Goal: Information Seeking & Learning: Learn about a topic

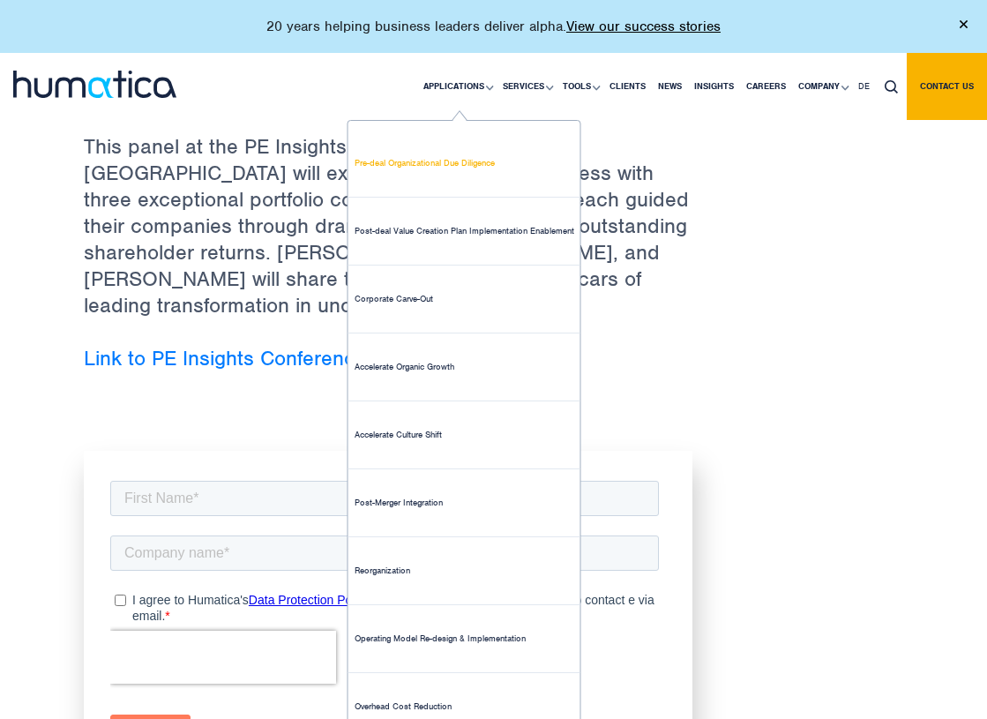
scroll to position [805, 0]
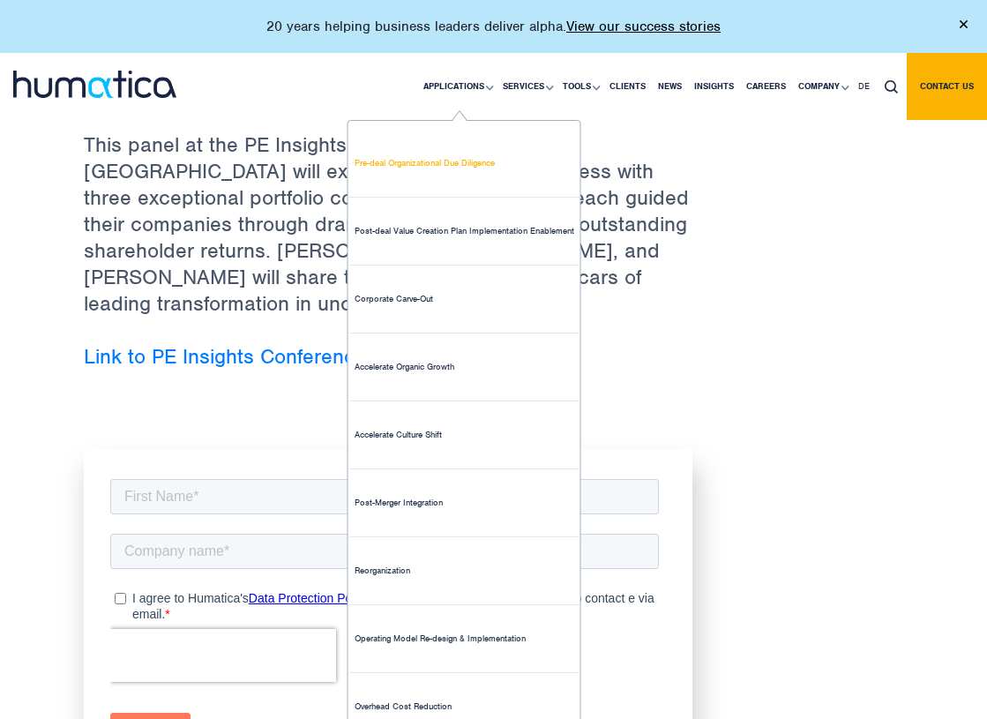
click at [456, 165] on link "Pre-deal Organizational Due Diligence" at bounding box center [465, 164] width 232 height 68
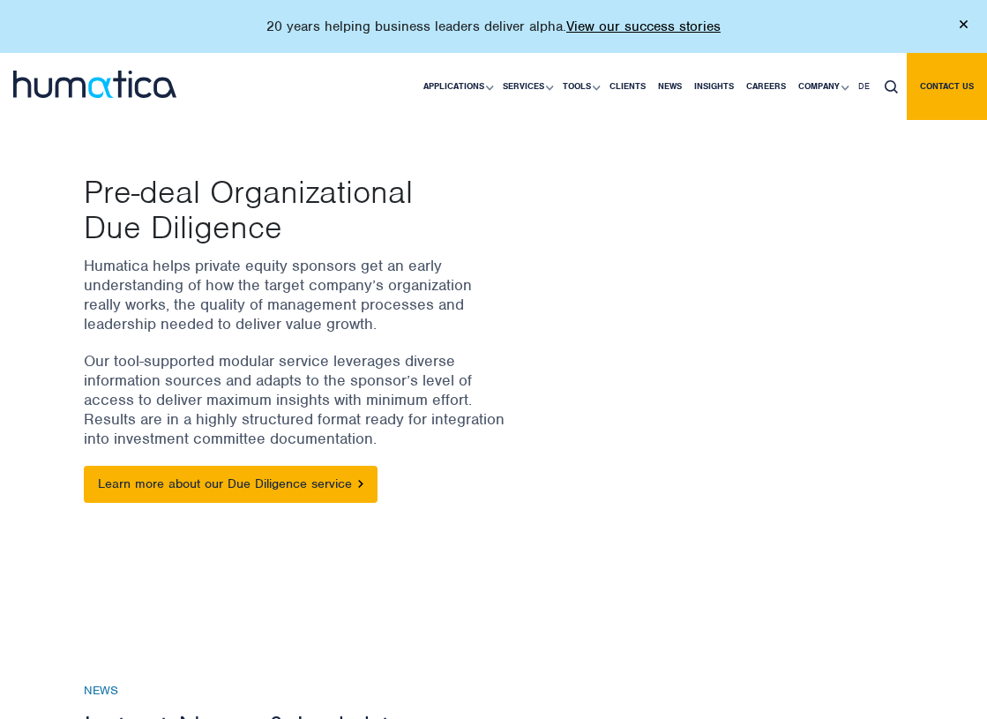
scroll to position [482, 0]
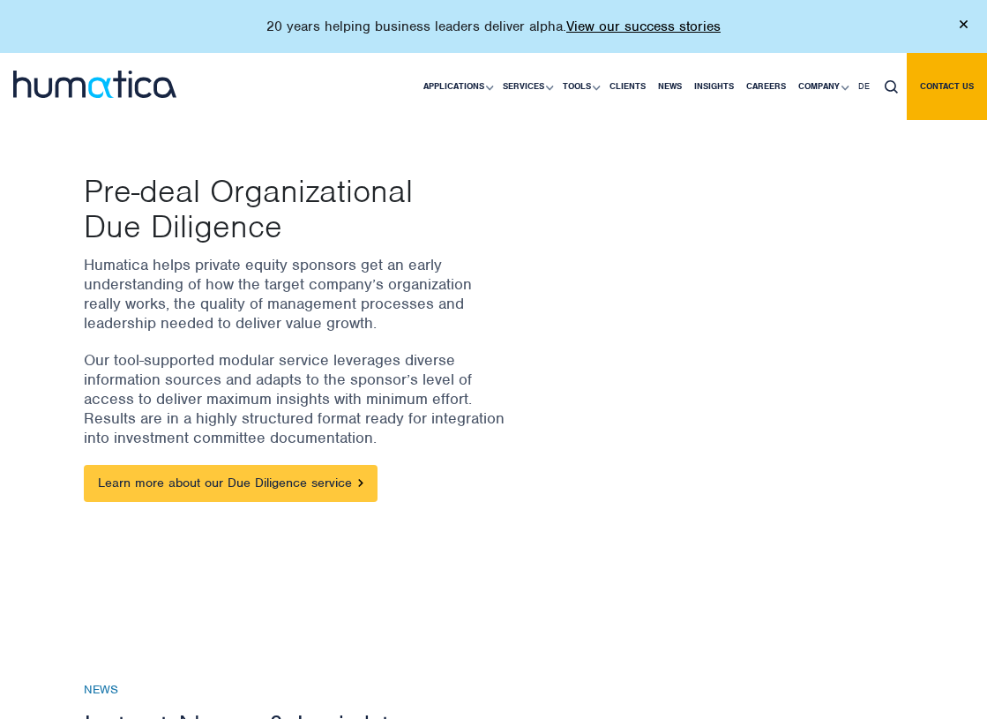
click at [272, 484] on link "Learn more about our Due Diligence service" at bounding box center [231, 483] width 294 height 37
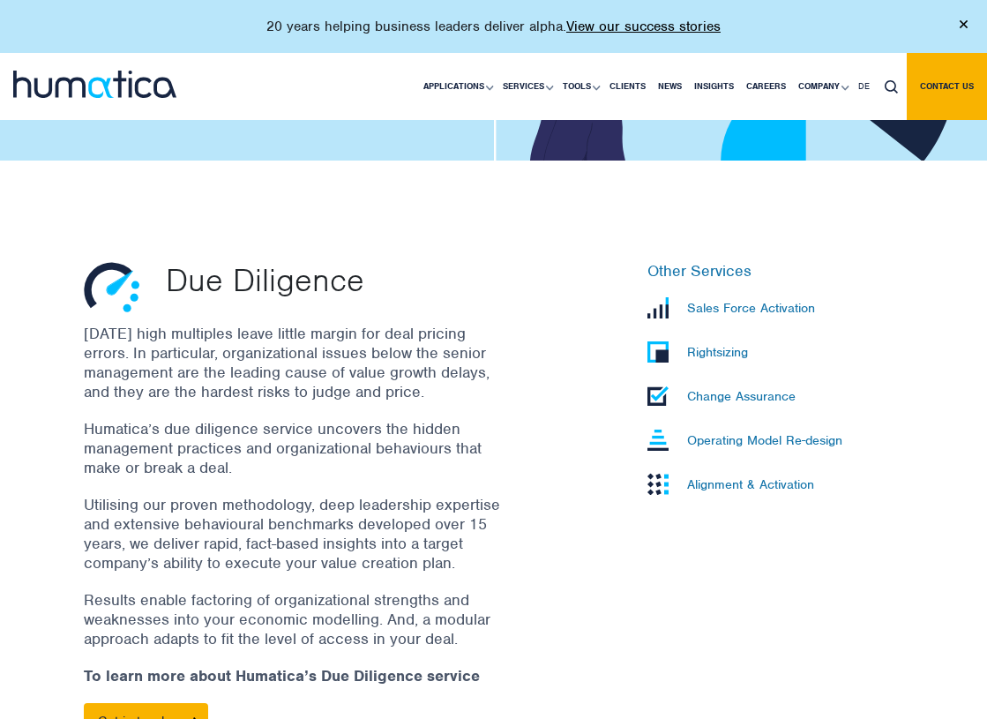
scroll to position [424, 0]
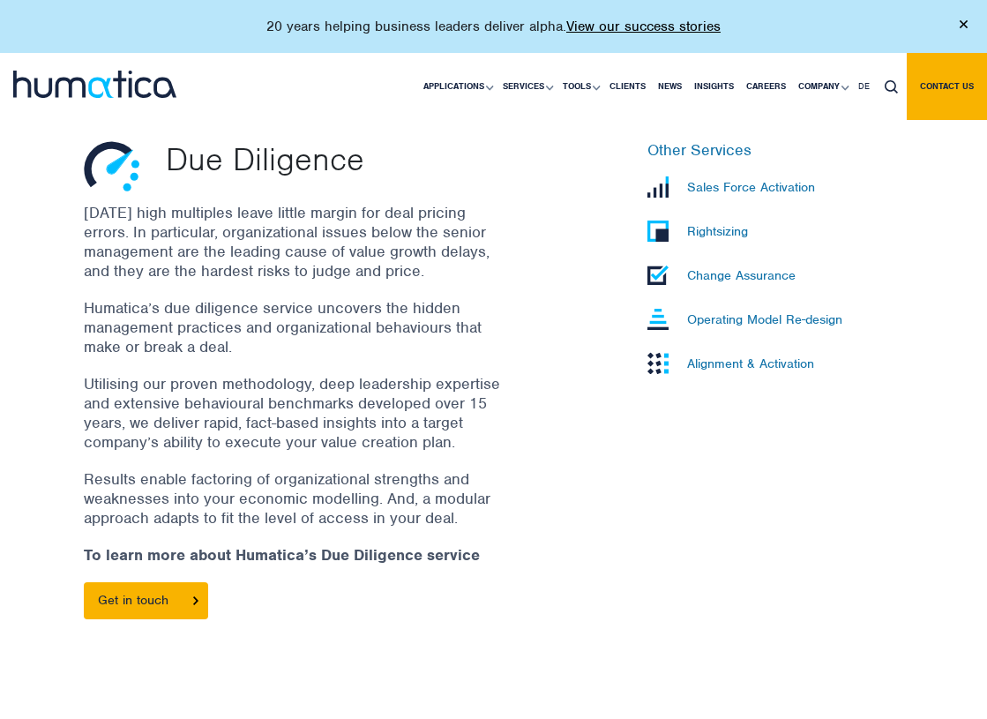
click at [735, 236] on p "Rightsizing" at bounding box center [717, 231] width 61 height 16
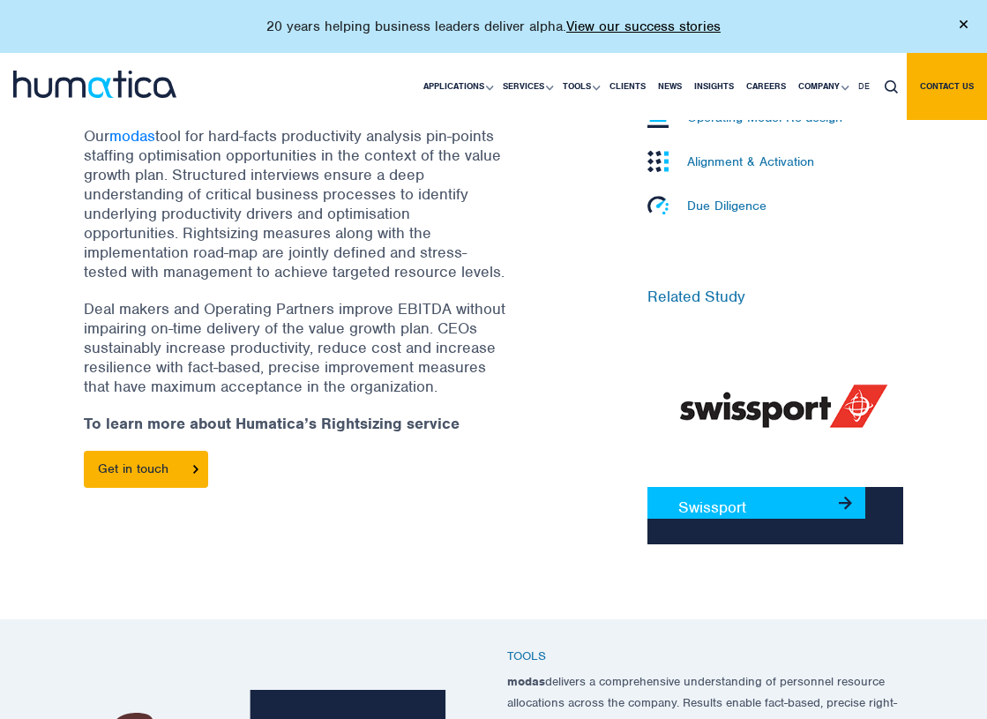
scroll to position [583, 0]
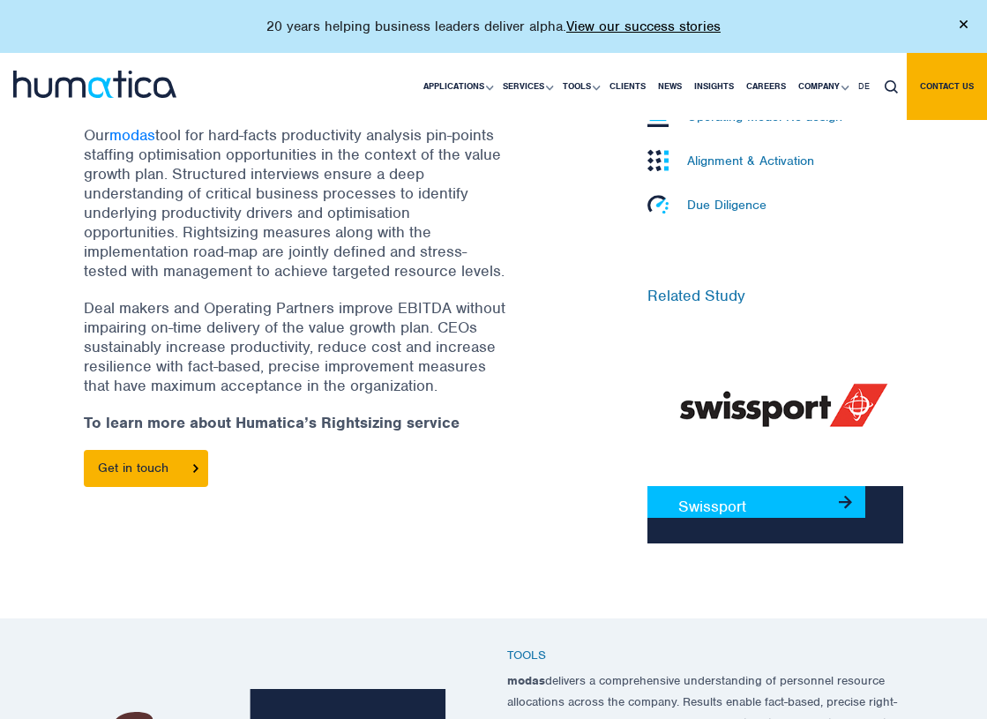
click at [687, 299] on h6 "Related Study" at bounding box center [776, 296] width 256 height 19
click at [674, 297] on h6 "Related Study" at bounding box center [776, 296] width 256 height 19
click at [735, 431] on img at bounding box center [776, 406] width 256 height 159
click at [735, 405] on img at bounding box center [776, 406] width 256 height 159
click at [729, 521] on div "Swissport" at bounding box center [776, 514] width 256 height 57
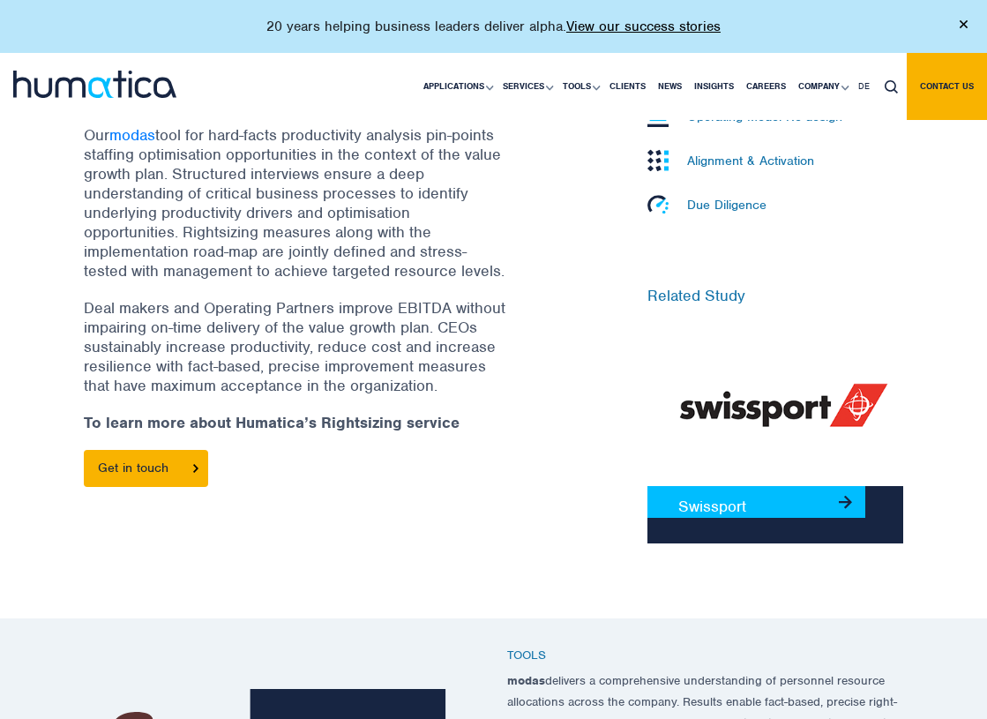
click at [729, 497] on link "Swissport" at bounding box center [757, 502] width 218 height 32
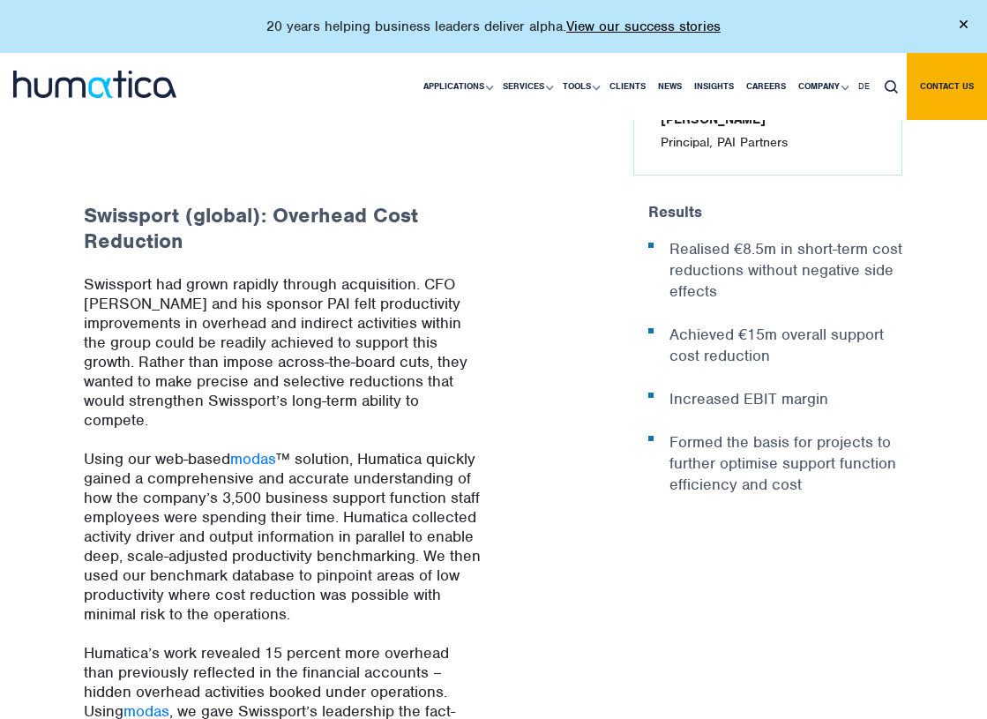
scroll to position [702, 0]
